Goal: Navigation & Orientation: Find specific page/section

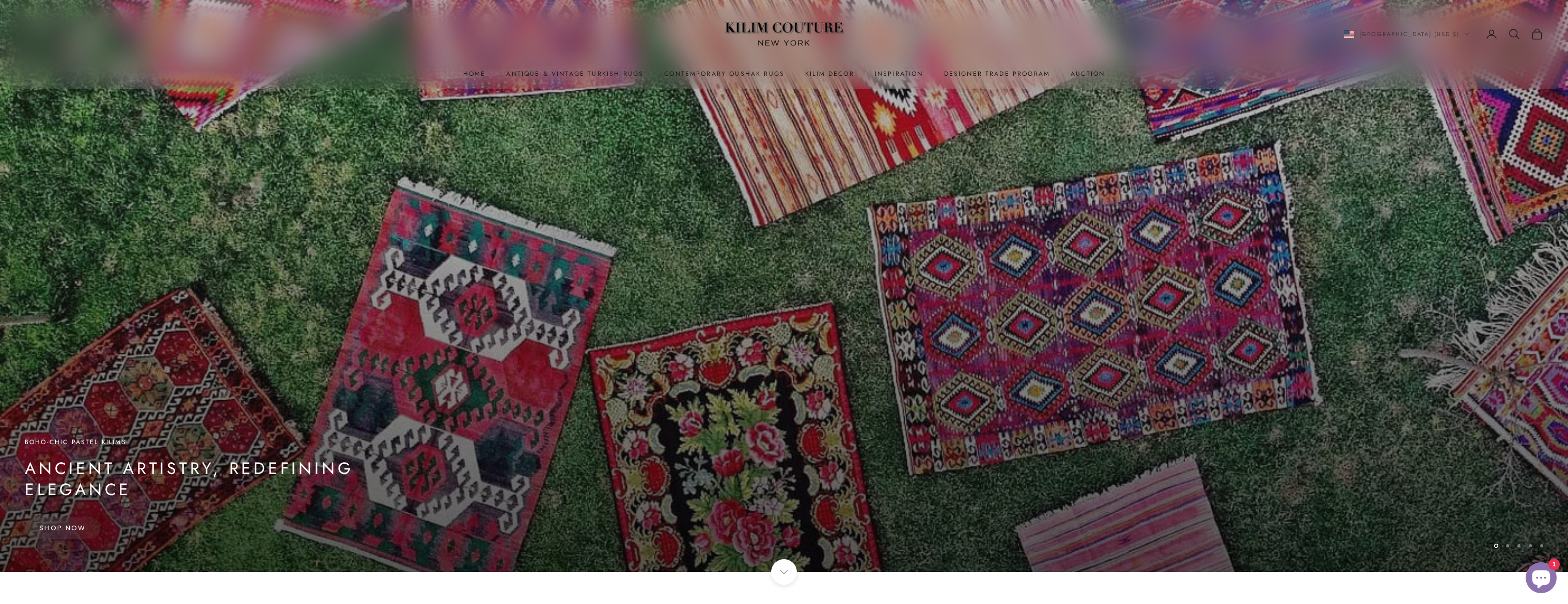
scroll to position [17, 0]
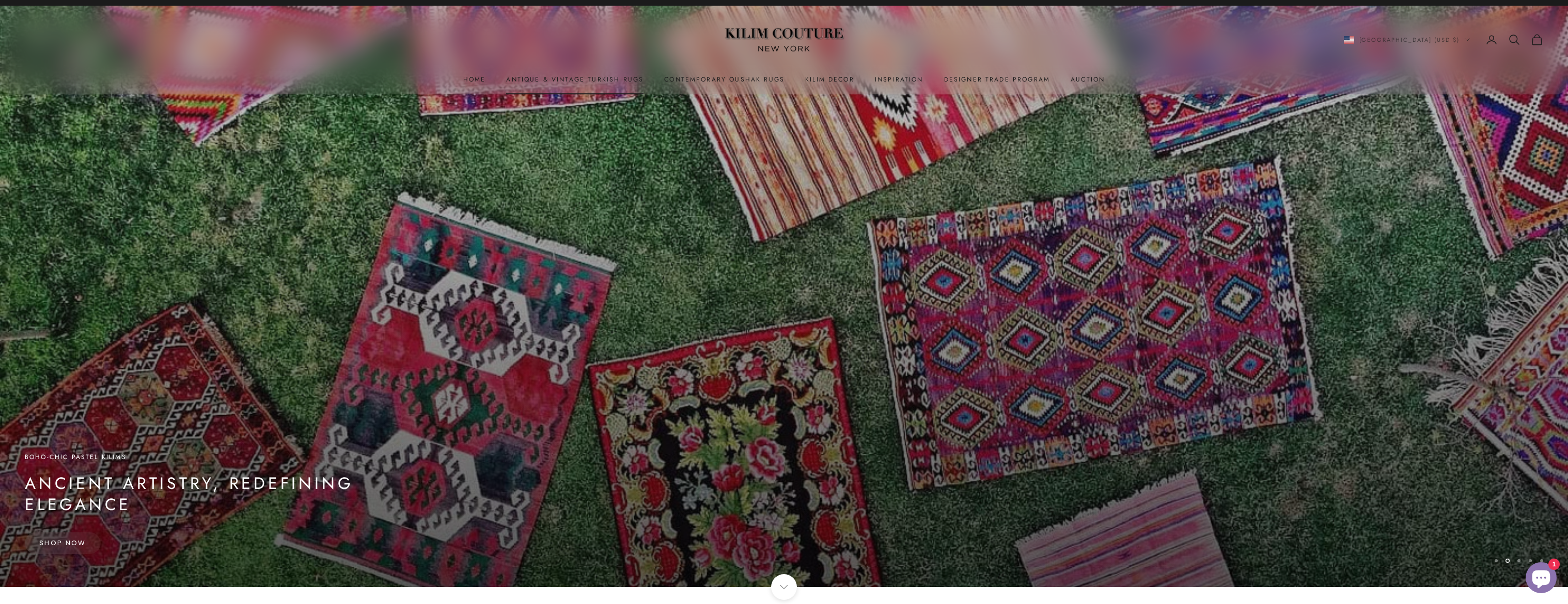
click at [622, 83] on link "Antique & Vintage Turkish Rugs" at bounding box center [574, 79] width 137 height 10
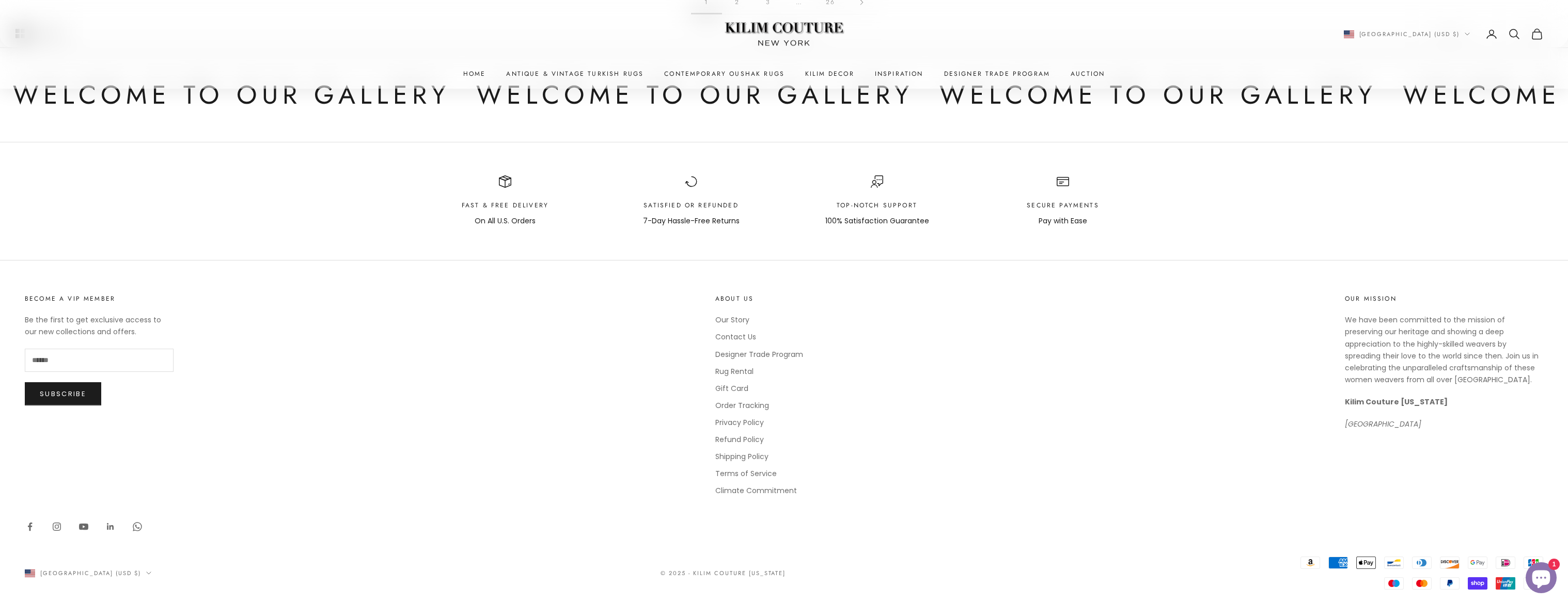
scroll to position [1827, 0]
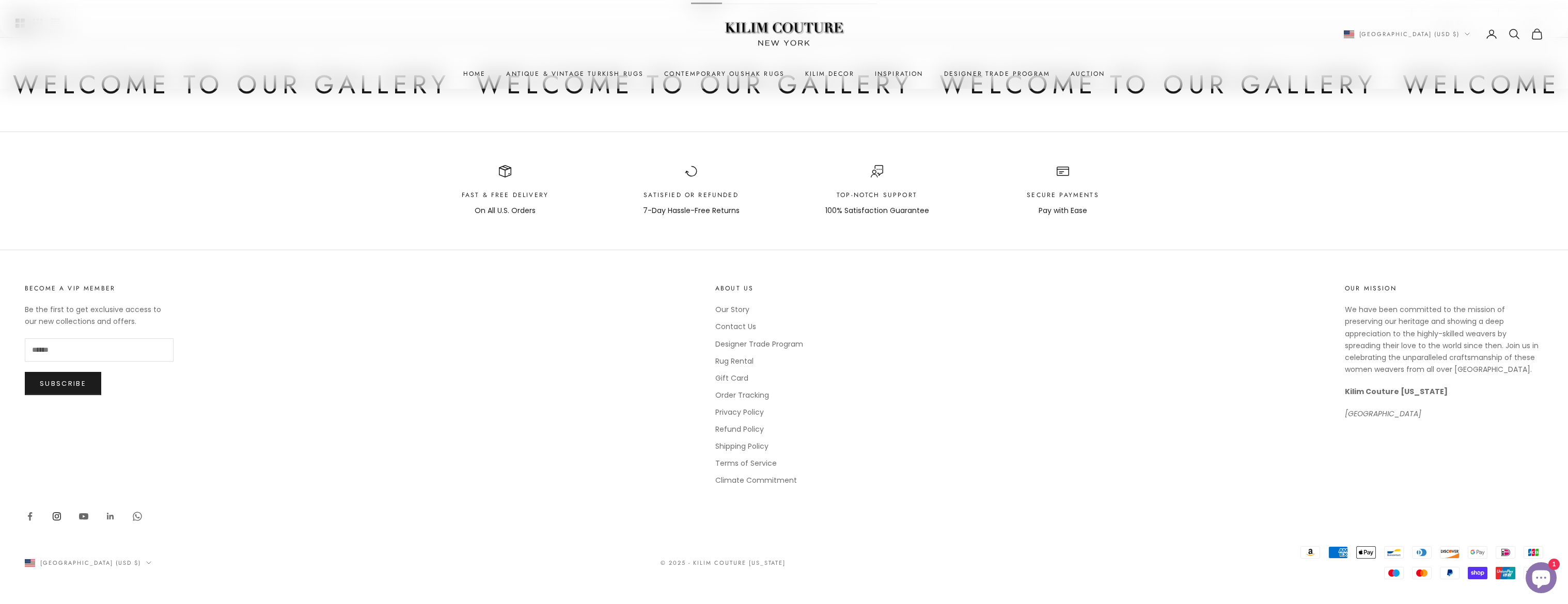
click at [54, 517] on link "Follow on Instagram" at bounding box center [56, 516] width 10 height 10
